Goal: Transaction & Acquisition: Book appointment/travel/reservation

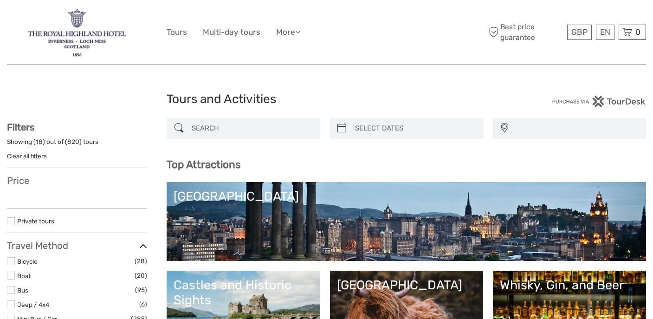
select select
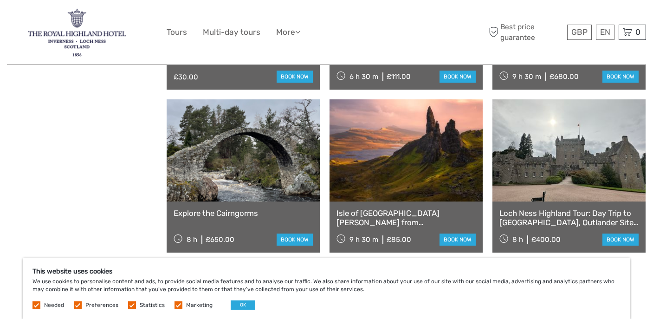
scroll to position [1104, 0]
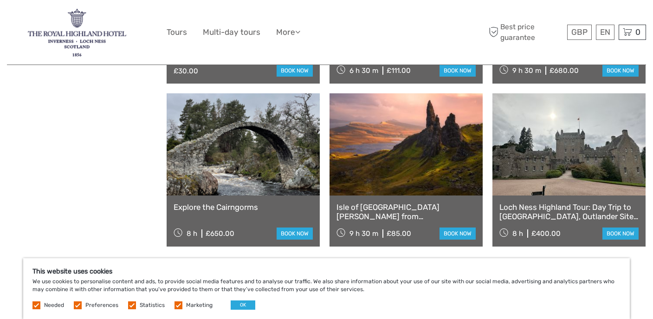
click at [362, 212] on link "Isle of Skye & Eilean Donan Castle from Inverness" at bounding box center [405, 211] width 139 height 19
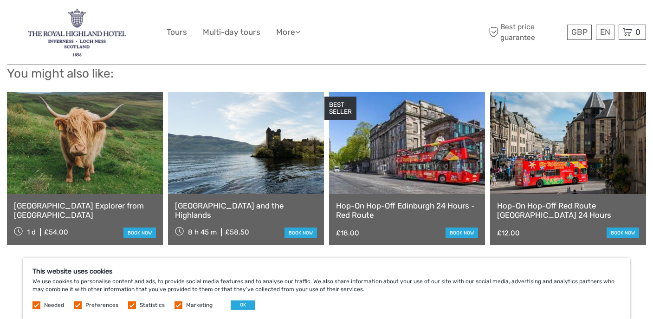
scroll to position [1122, 0]
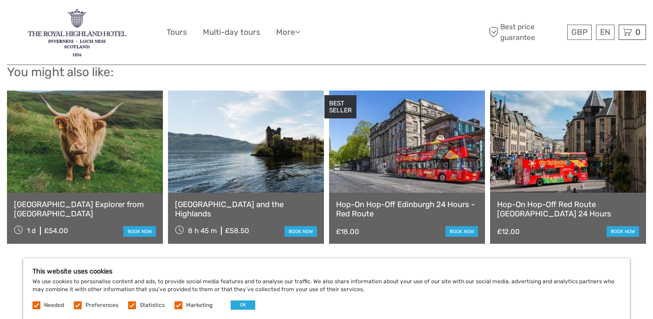
click at [352, 199] on link "Hop-On Hop-Off Edinburgh 24 Hours - Red Route" at bounding box center [407, 208] width 142 height 19
